Goal: Information Seeking & Learning: Compare options

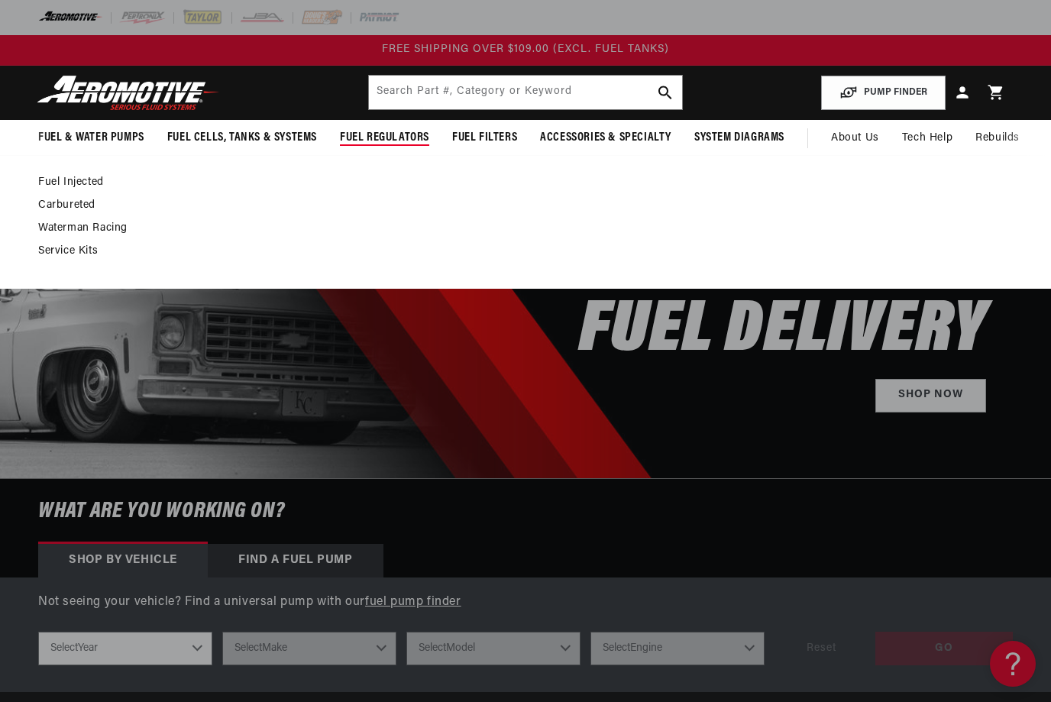
click at [366, 139] on span "Fuel Regulators" at bounding box center [384, 138] width 89 height 16
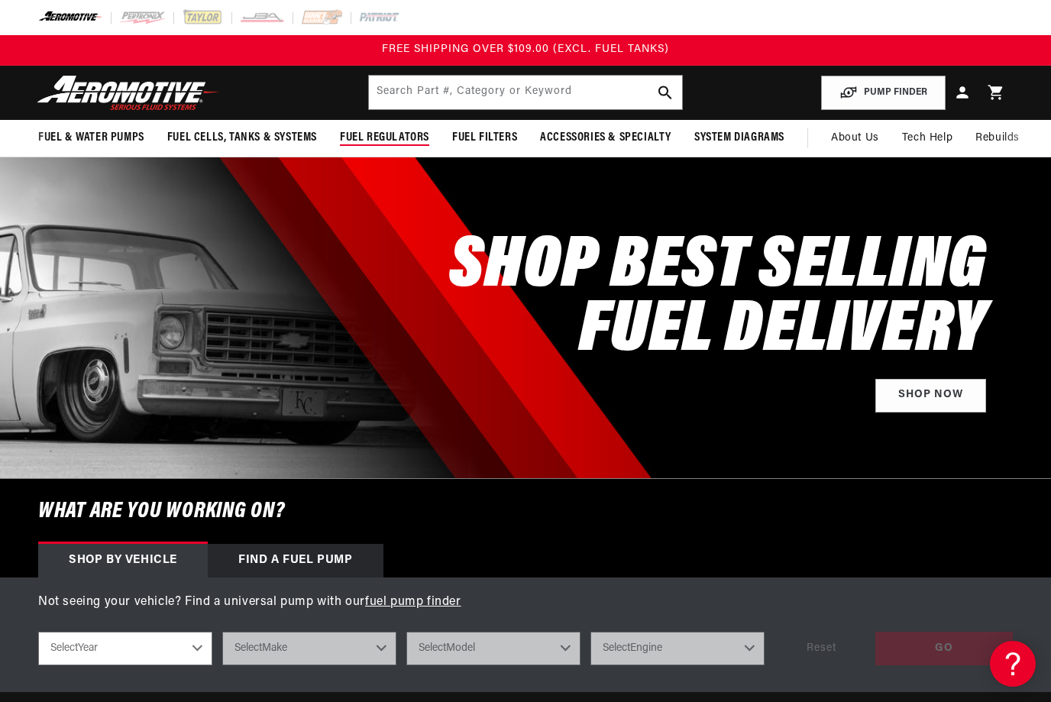
click at [365, 146] on summary "Fuel Regulators" at bounding box center [384, 138] width 112 height 36
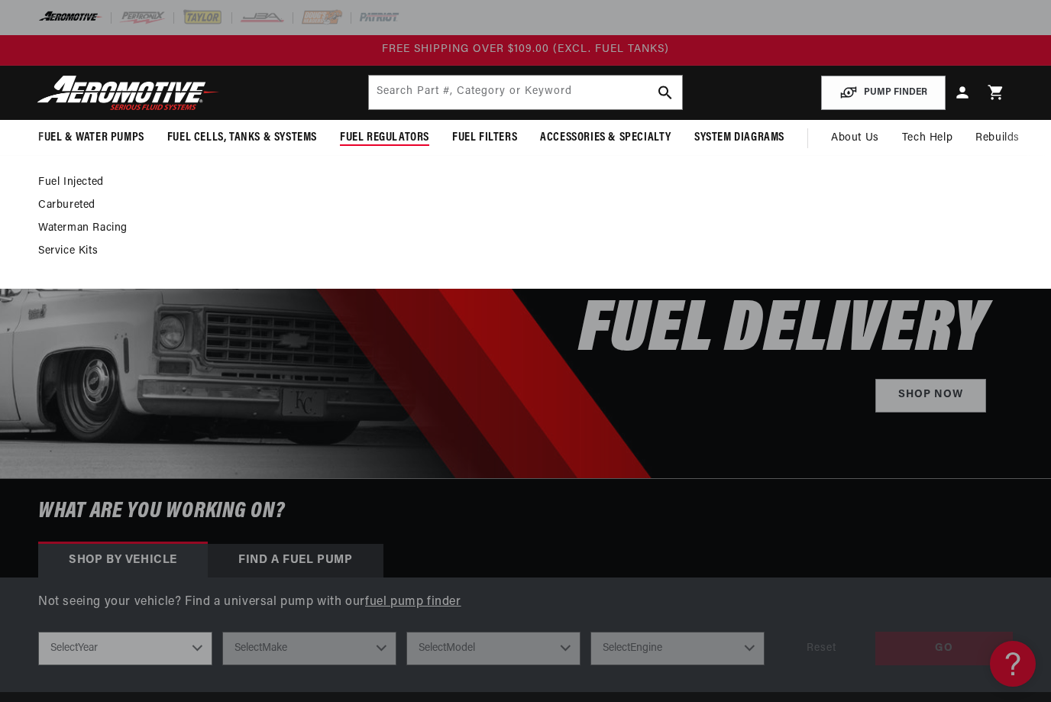
click at [60, 188] on link "Fuel Injected" at bounding box center [517, 183] width 959 height 14
click at [67, 185] on link "Fuel Injected" at bounding box center [517, 183] width 959 height 14
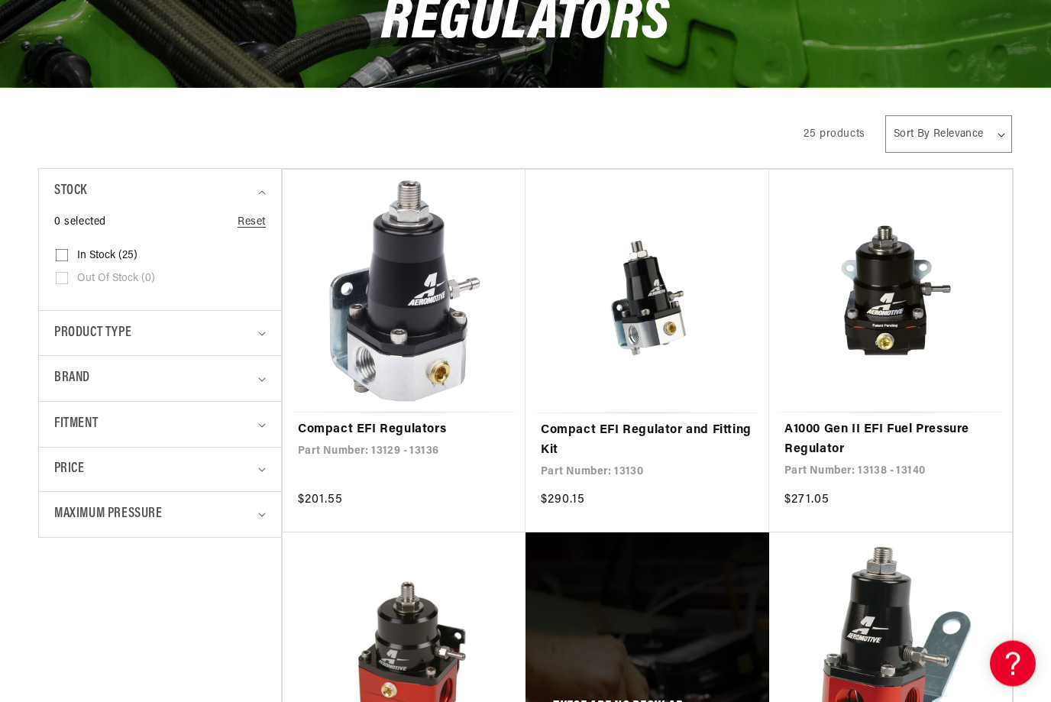
scroll to position [251, 0]
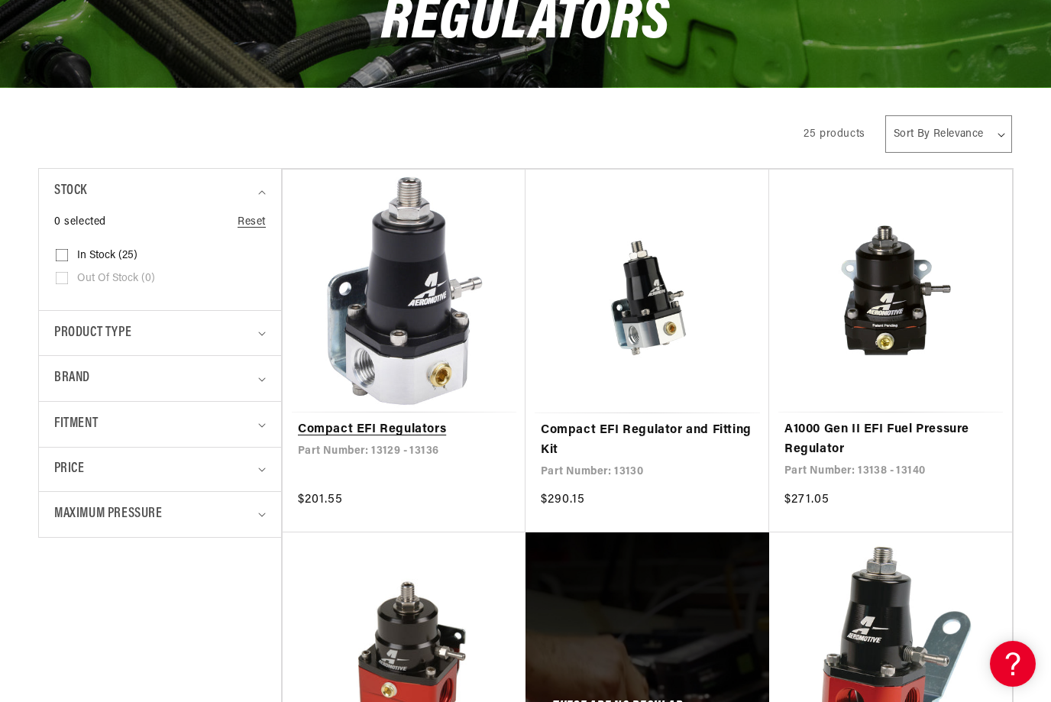
click at [339, 420] on link "Compact EFI Regulators" at bounding box center [404, 430] width 212 height 20
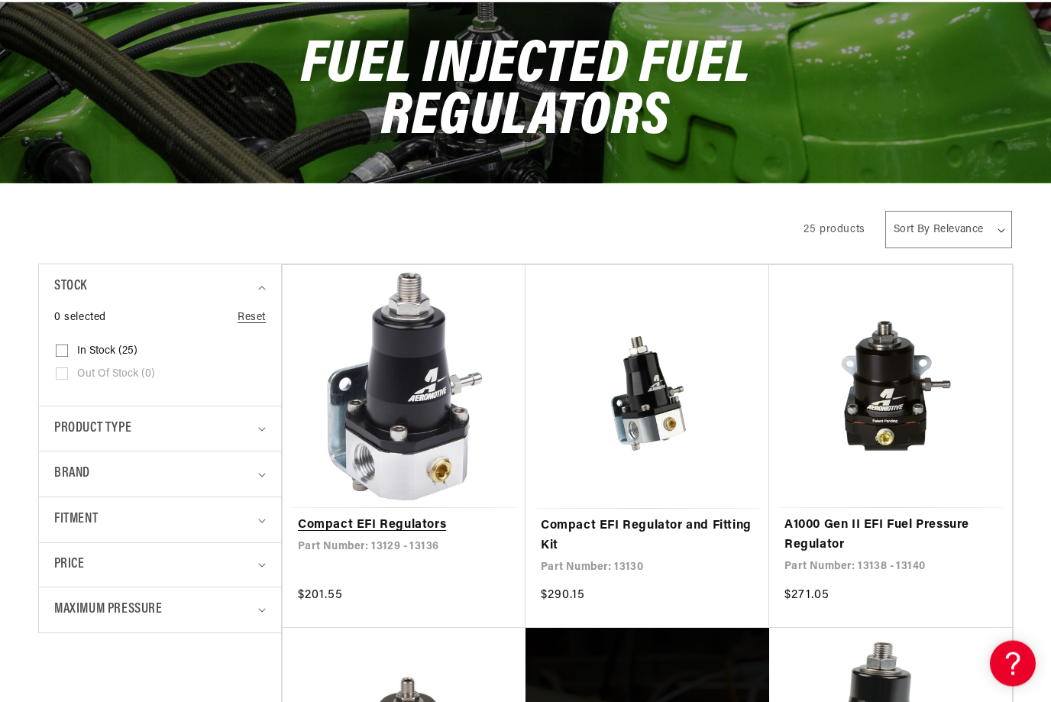
scroll to position [157, 0]
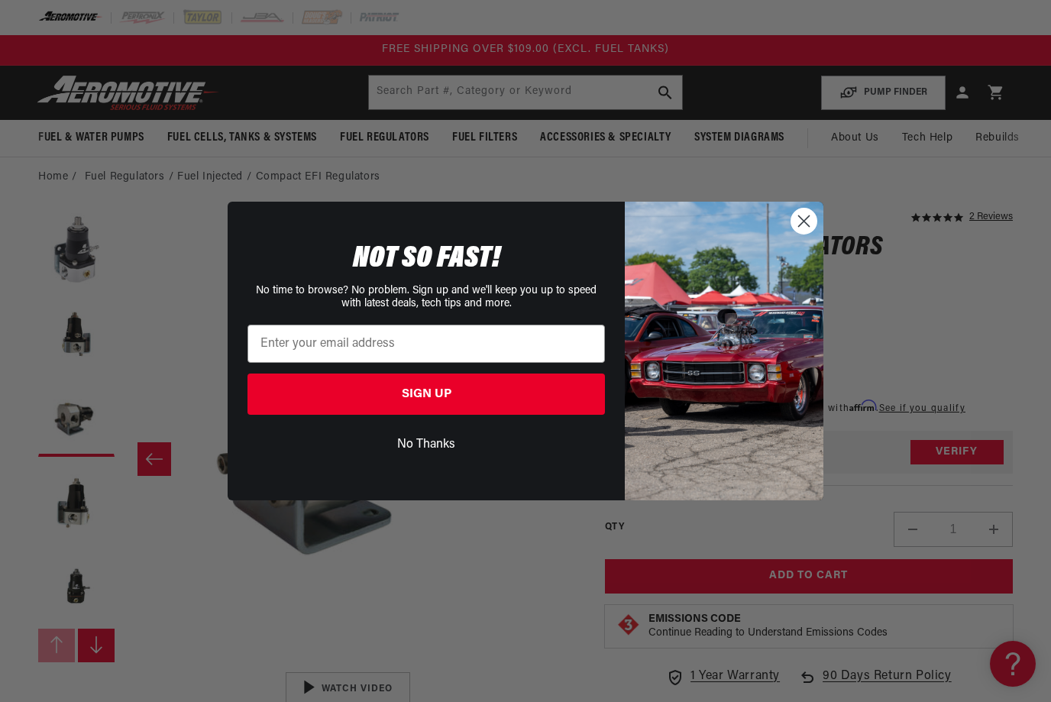
click at [816, 230] on icon "Close dialog" at bounding box center [804, 221] width 27 height 27
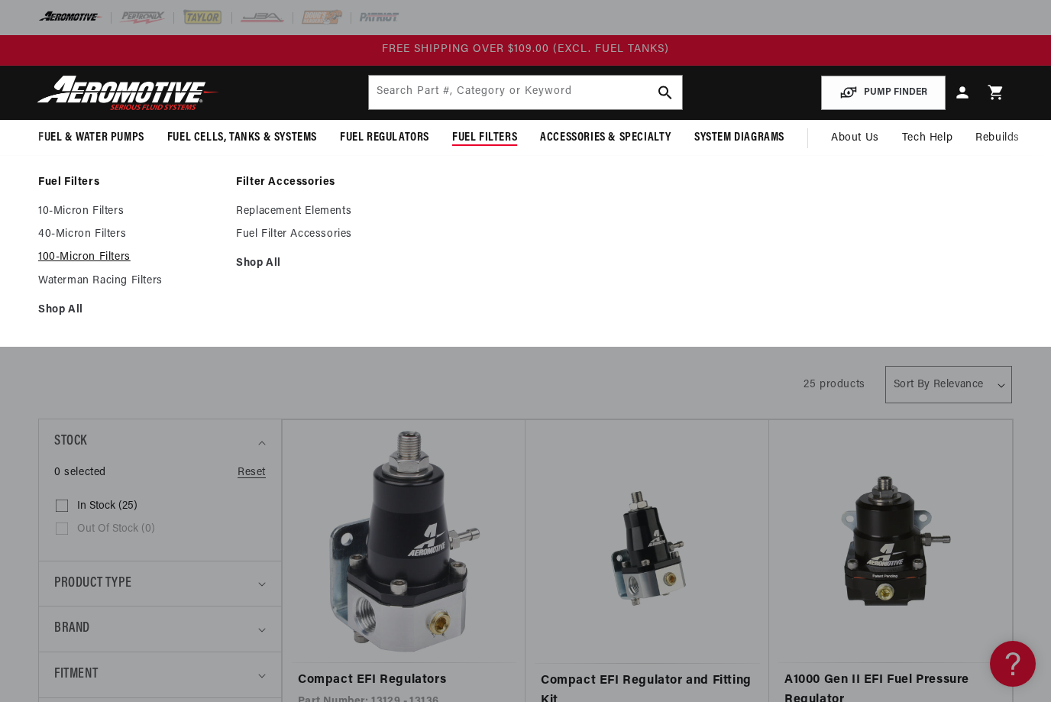
click at [54, 263] on link "100-Micron Filters" at bounding box center [129, 258] width 183 height 14
click at [105, 205] on link "10-Micron Filters" at bounding box center [129, 212] width 183 height 14
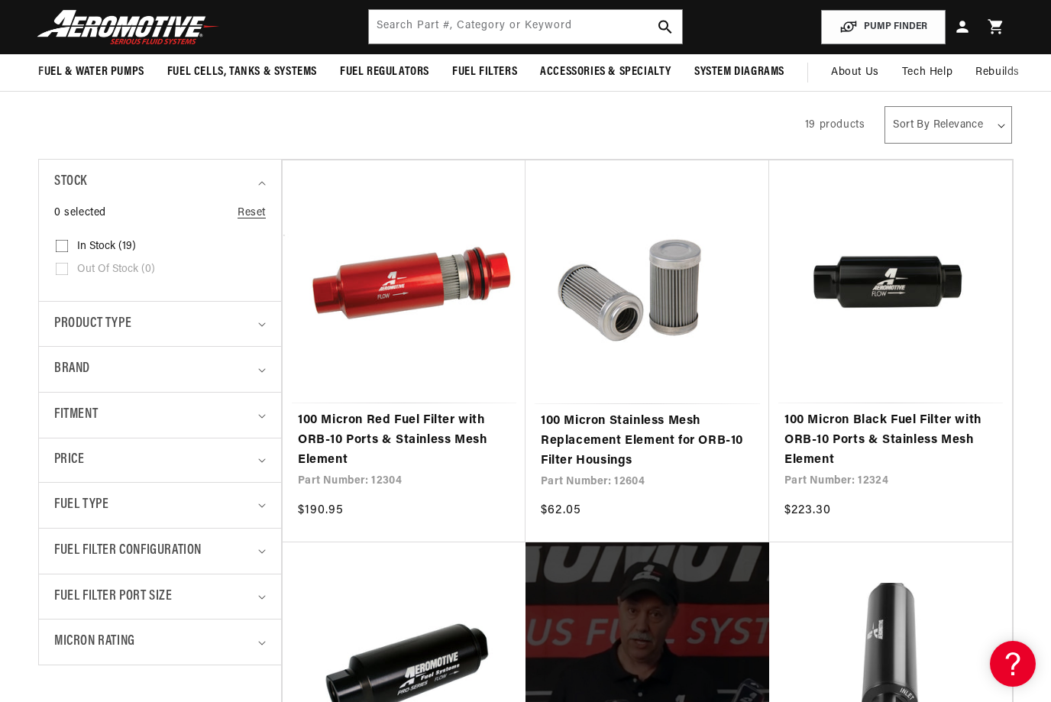
scroll to position [258, 0]
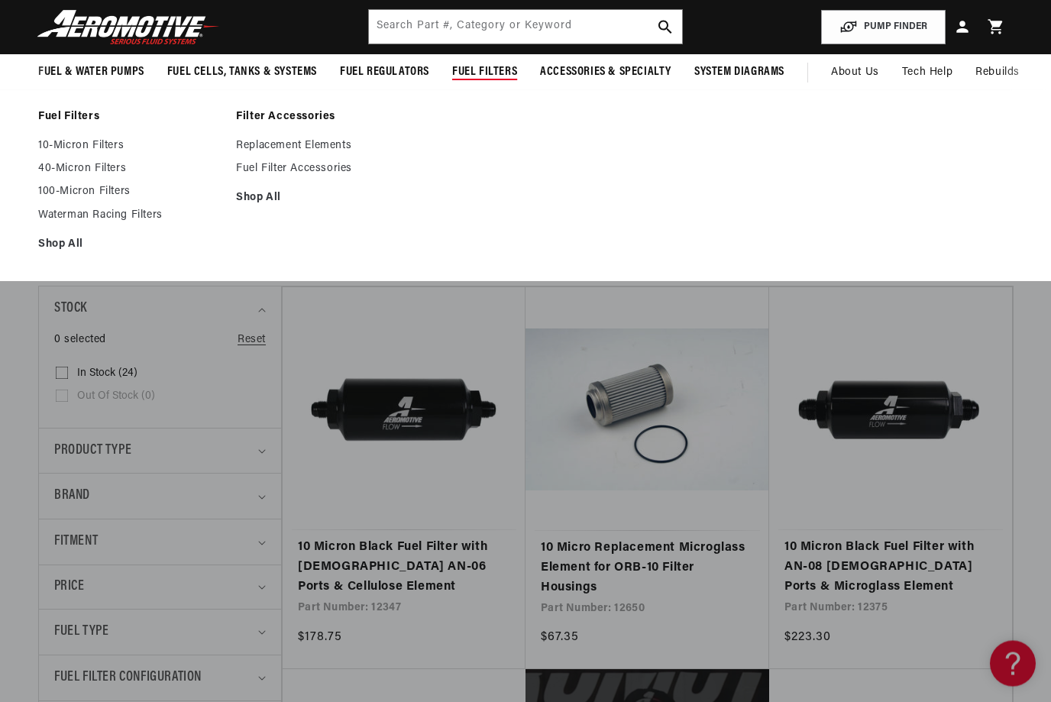
scroll to position [133, 0]
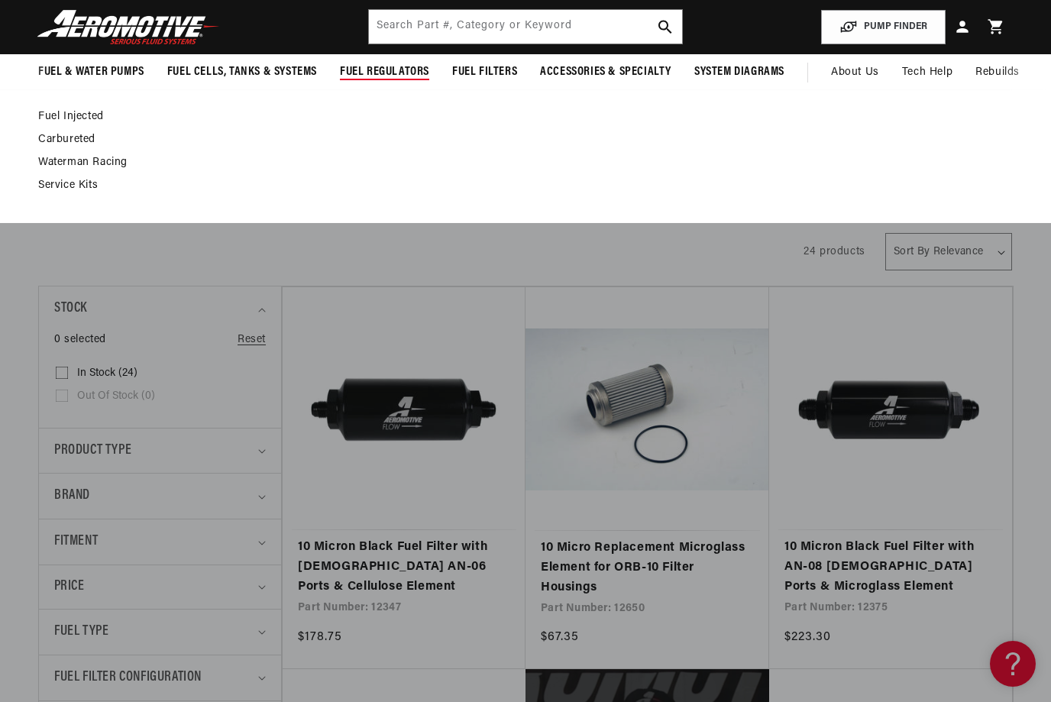
click at [367, 82] on summary "Fuel Regulators" at bounding box center [384, 72] width 112 height 36
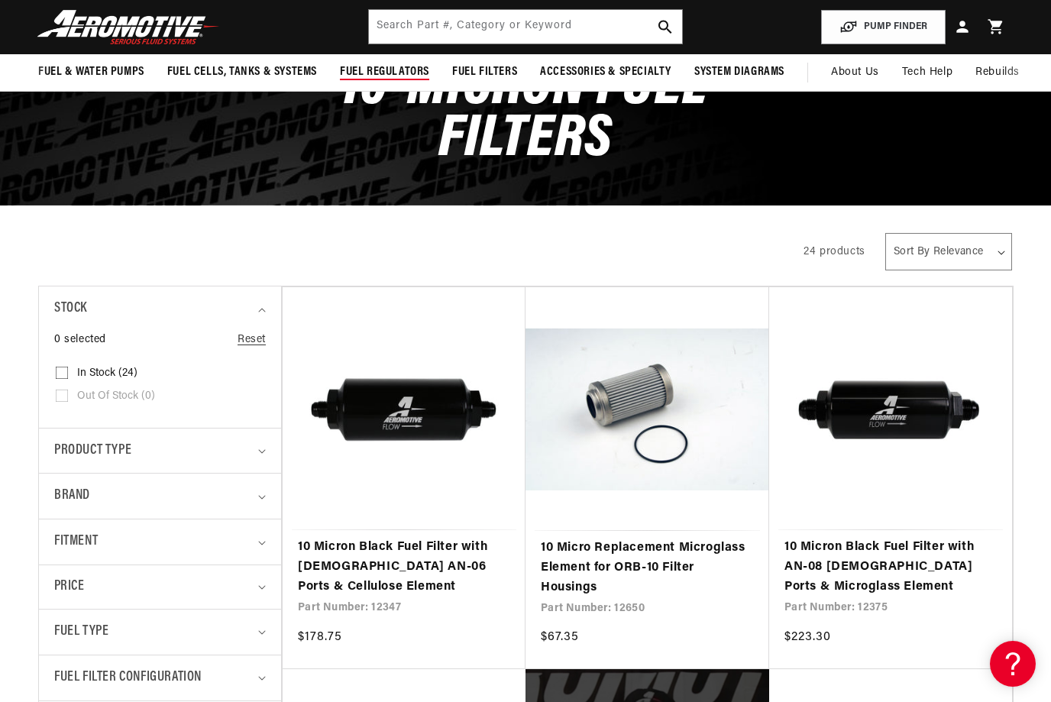
click at [366, 72] on span "Fuel Regulators" at bounding box center [384, 72] width 89 height 16
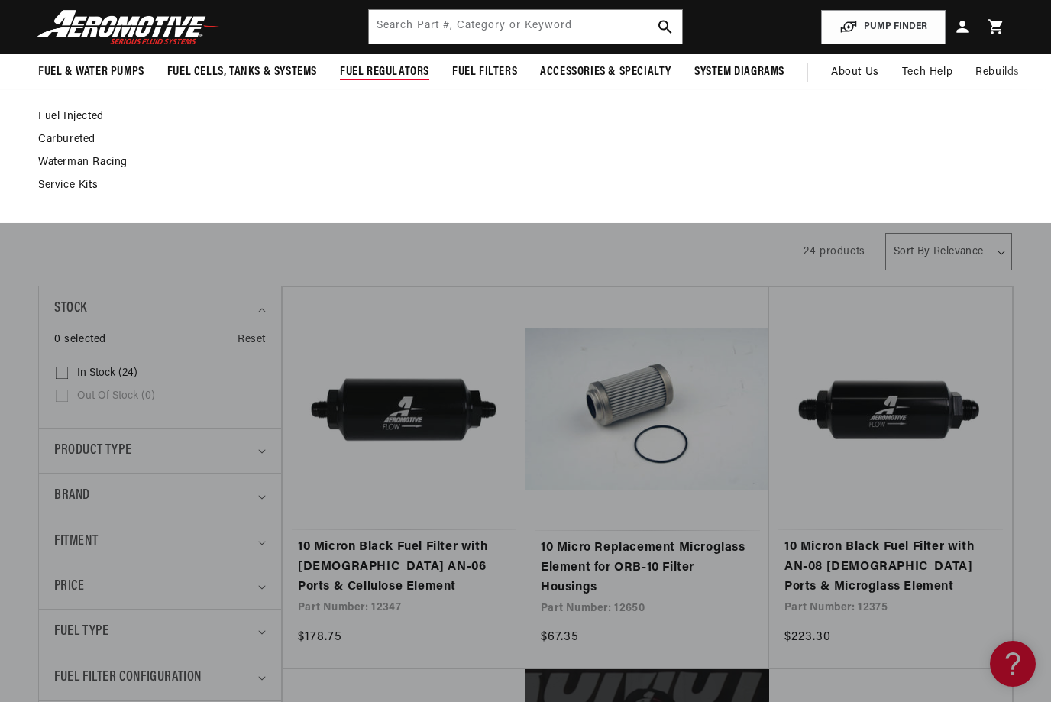
click at [54, 122] on link "Fuel Injected" at bounding box center [517, 117] width 959 height 14
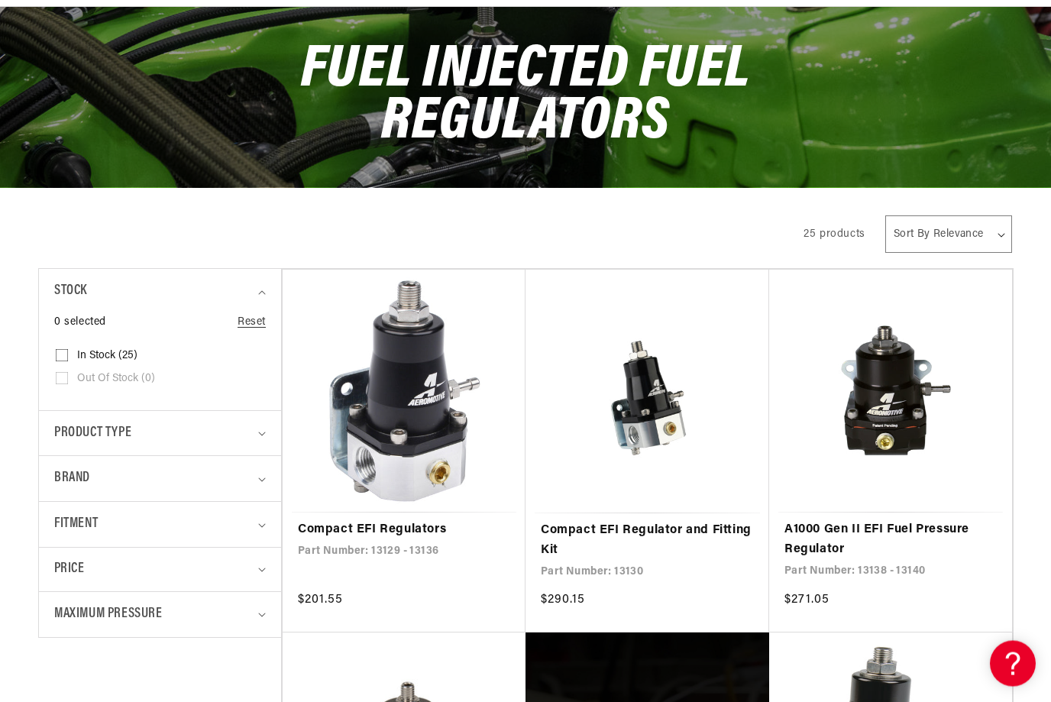
scroll to position [151, 0]
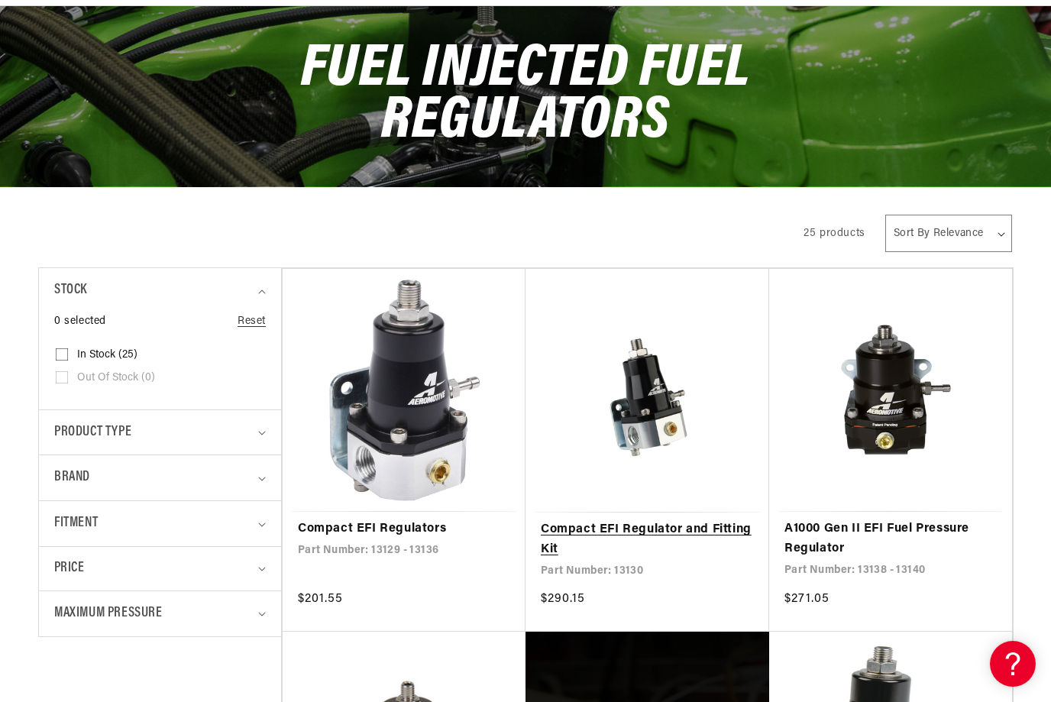
click at [560, 543] on link "Compact EFI Regulator and Fitting Kit" at bounding box center [647, 539] width 213 height 39
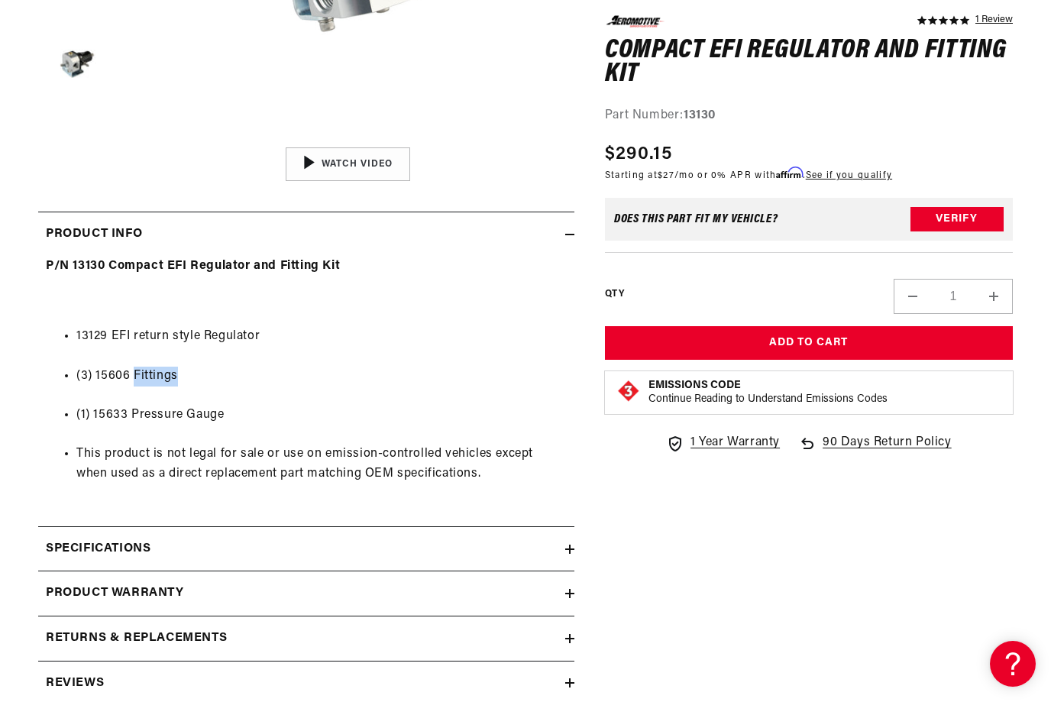
click at [100, 385] on ul "13129 EFI return style Regulator (3) 15606 Fittings (1) 15633 Pressure Gauge Th…" at bounding box center [306, 406] width 521 height 196
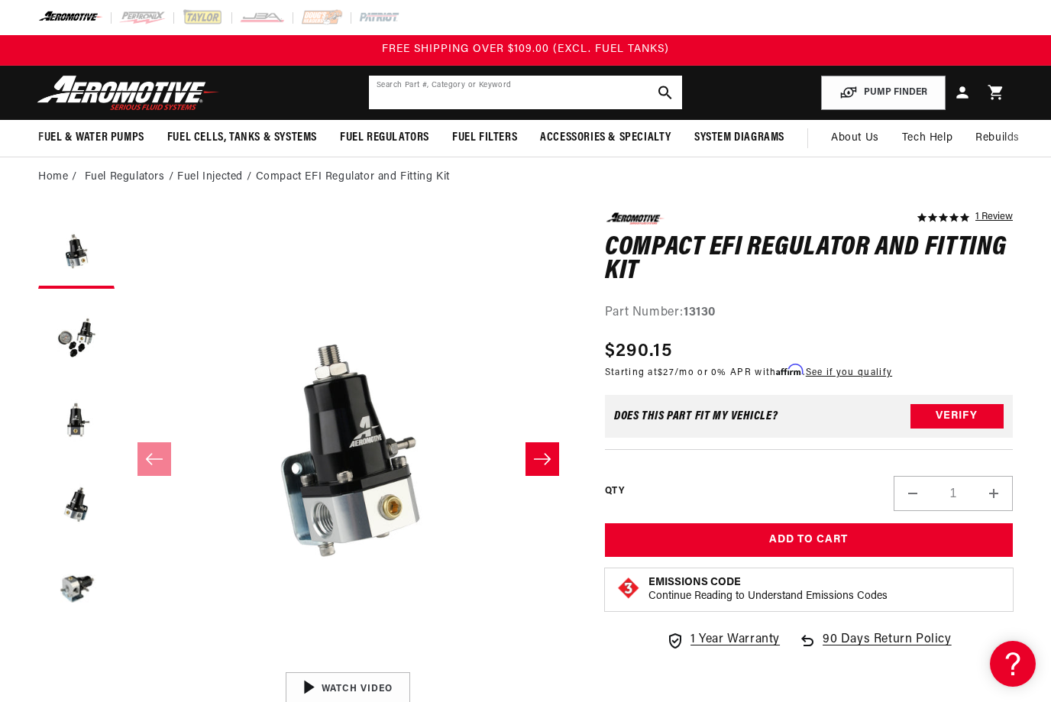
click at [431, 77] on input "text" at bounding box center [525, 93] width 313 height 34
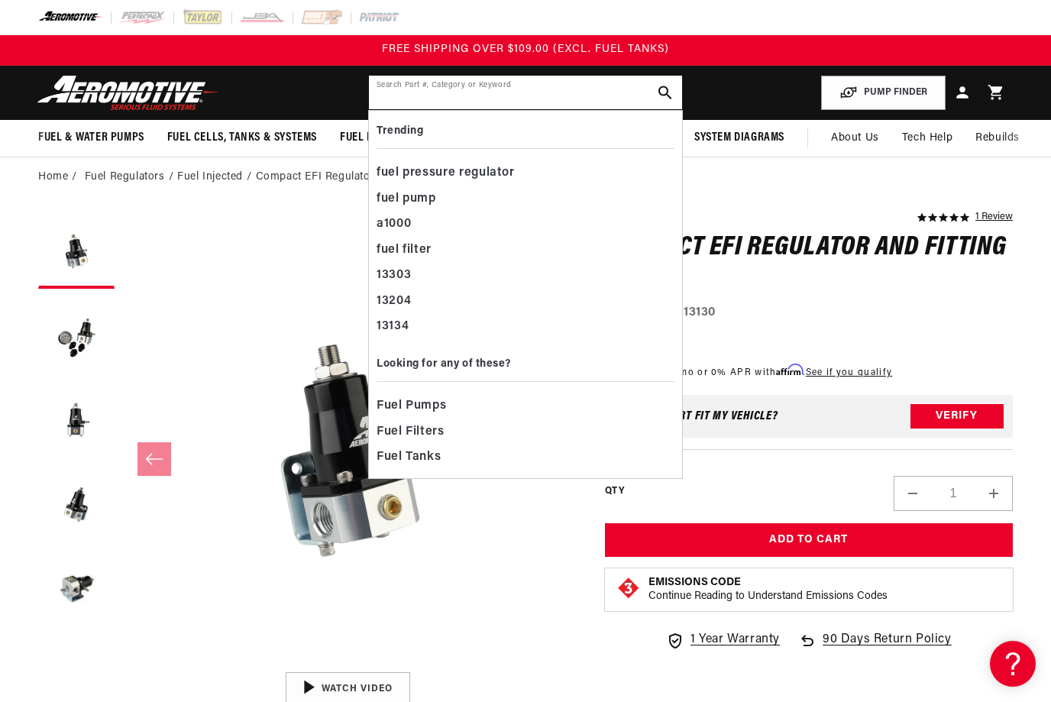
click at [406, 97] on input "text" at bounding box center [525, 93] width 313 height 34
click at [410, 86] on input "text" at bounding box center [525, 93] width 313 height 34
click at [441, 98] on input "text" at bounding box center [525, 93] width 313 height 34
click at [425, 96] on input "text" at bounding box center [525, 93] width 313 height 34
paste input "15606"
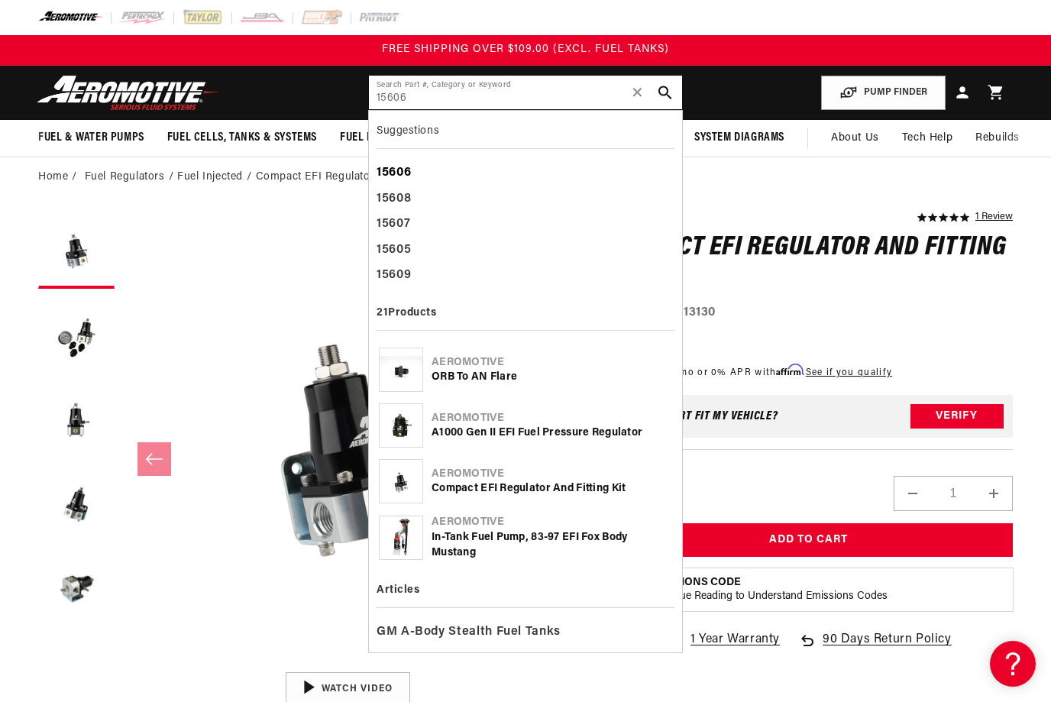
type input "15606"
click at [391, 171] on b "15606" at bounding box center [394, 173] width 34 height 12
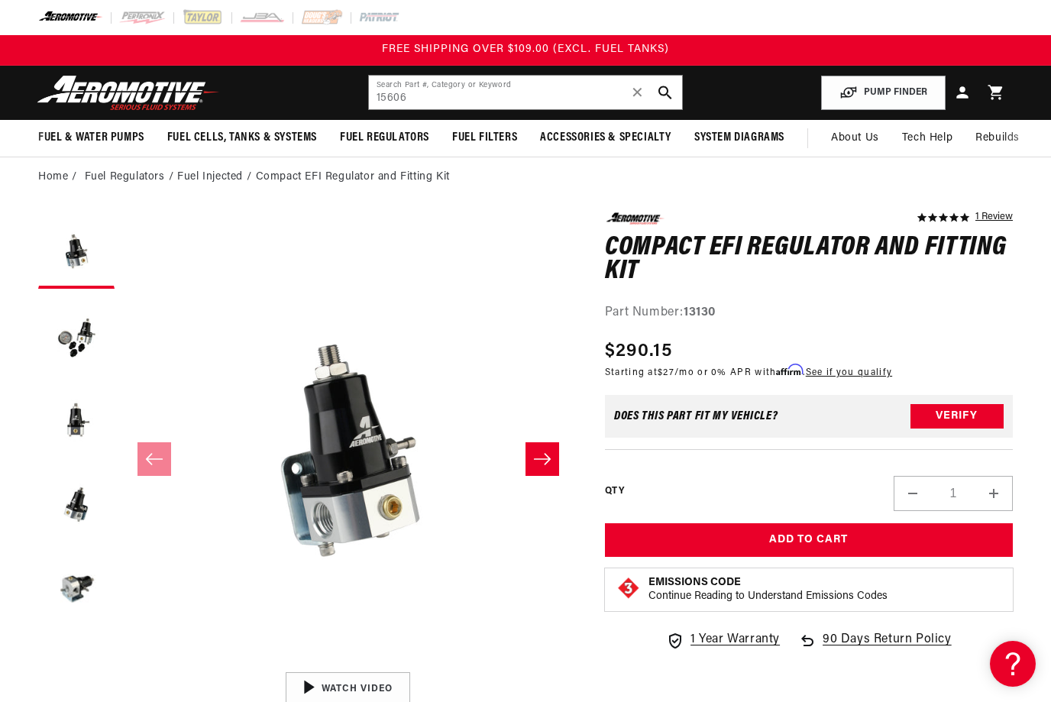
click at [15, 50] on div "FREE SHIPPING OVER $109.00 (EXCL. FUEL TANKS)" at bounding box center [525, 50] width 1051 height 31
click at [70, 324] on button "Load image 2 in gallery view" at bounding box center [76, 334] width 76 height 76
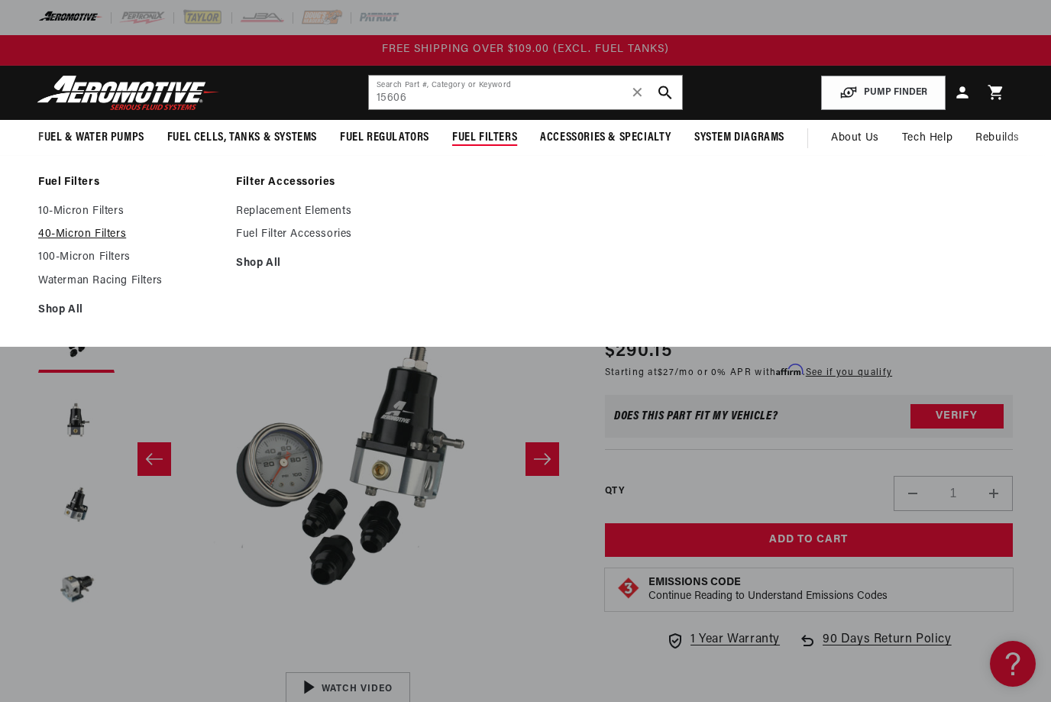
click at [53, 229] on link "40-Micron Filters" at bounding box center [129, 235] width 183 height 14
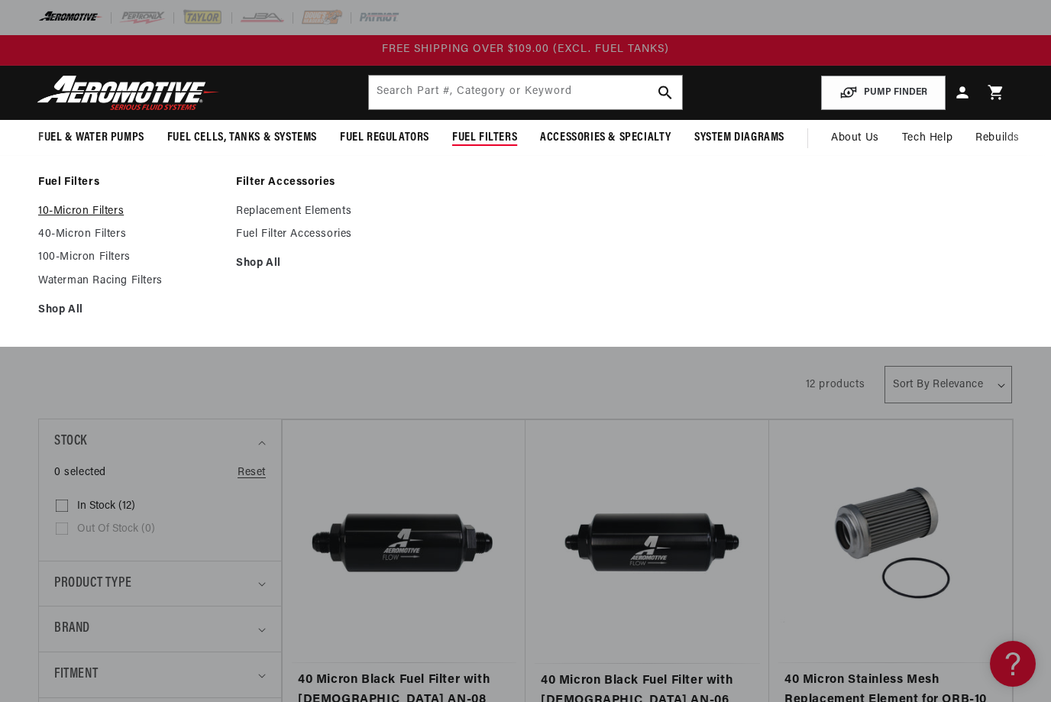
click at [62, 212] on link "10-Micron Filters" at bounding box center [129, 212] width 183 height 14
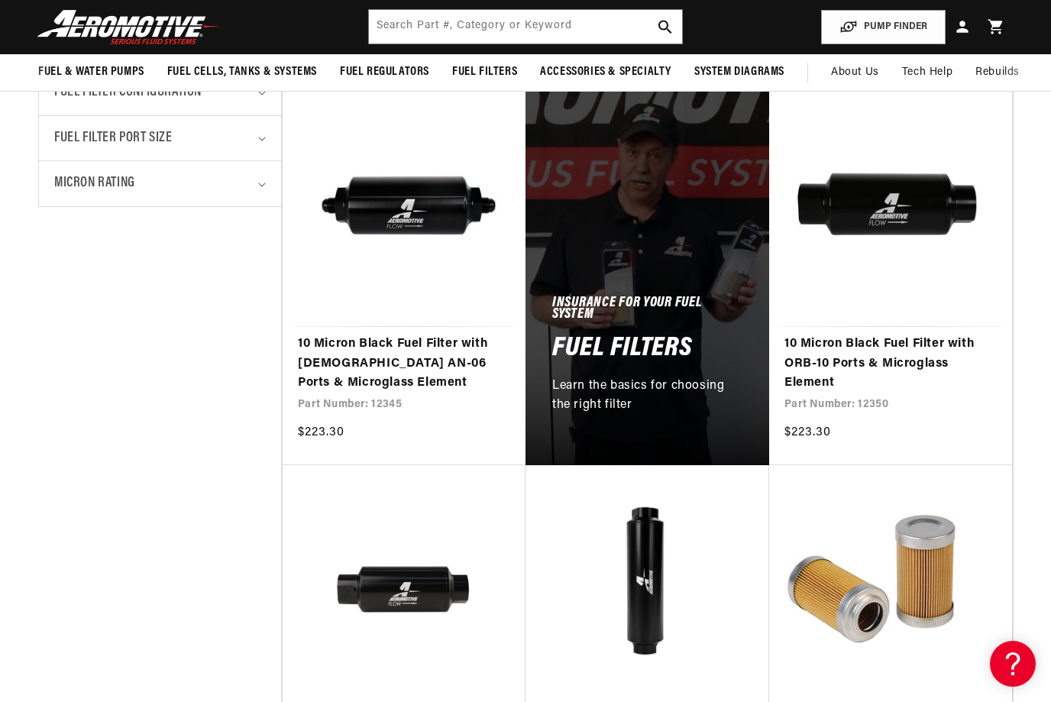
scroll to position [717, 0]
